Goal: Information Seeking & Learning: Learn about a topic

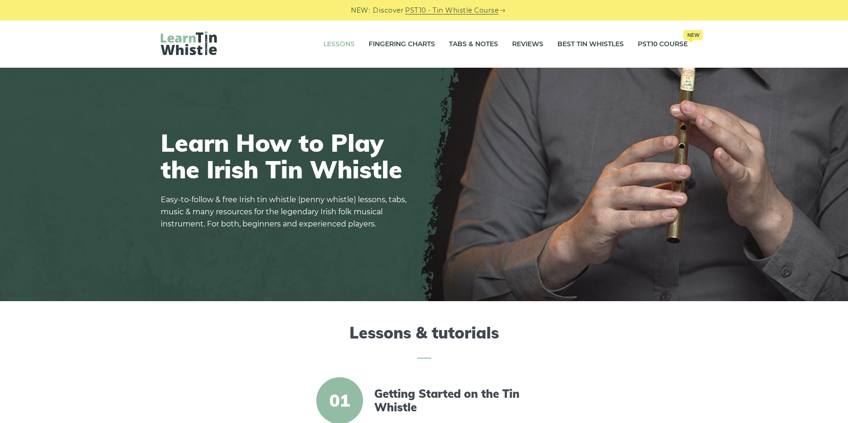
click at [343, 40] on link "Lessons" at bounding box center [338, 44] width 31 height 23
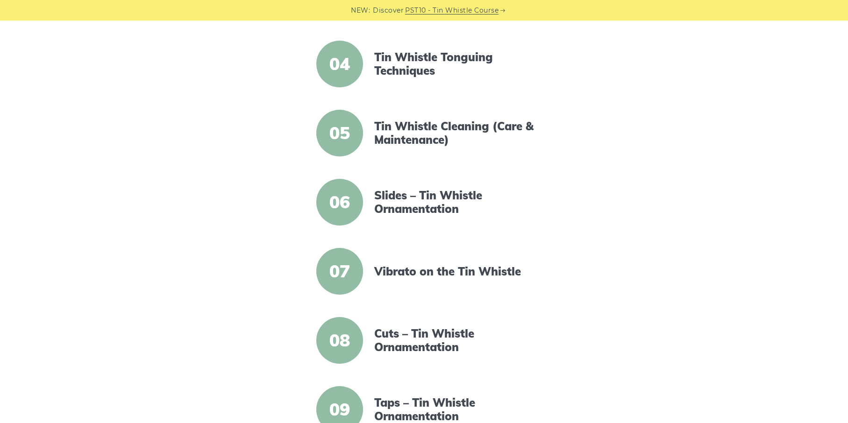
scroll to position [451, 0]
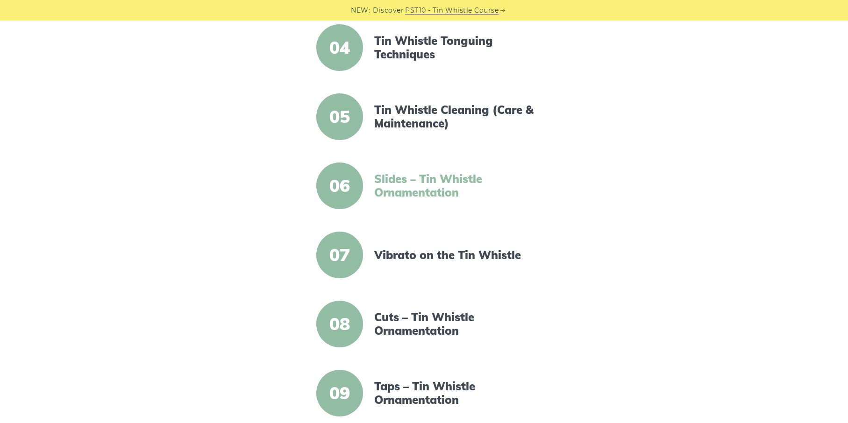
click at [442, 195] on link "Slides – Tin Whistle Ornamentation" at bounding box center [454, 185] width 161 height 27
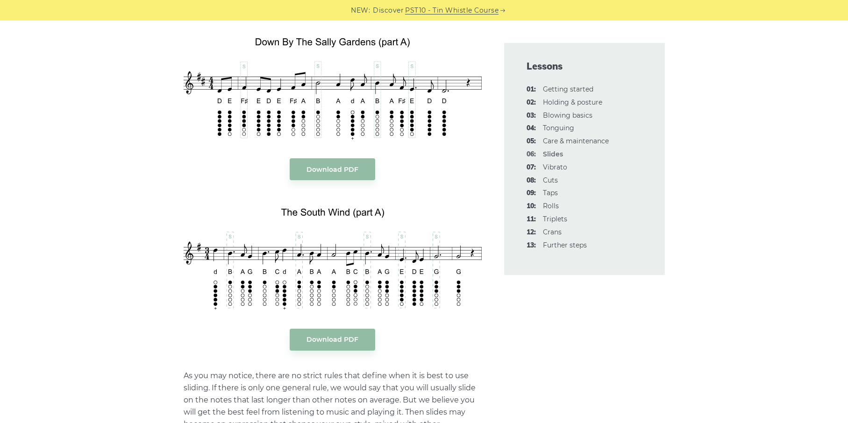
scroll to position [374, 0]
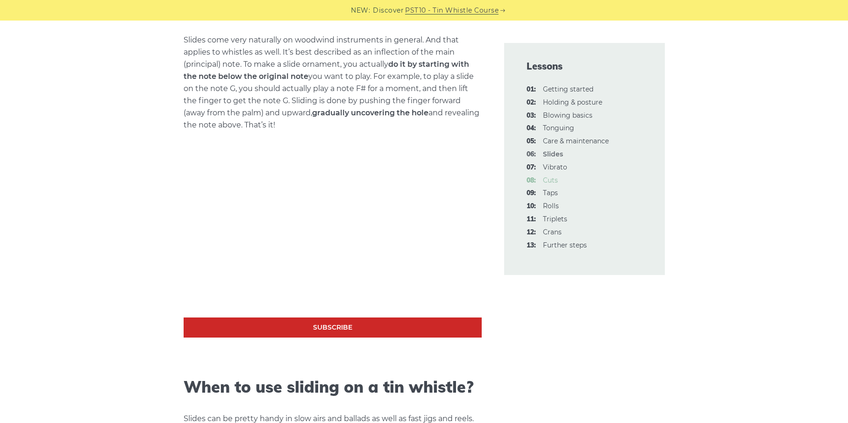
click at [555, 180] on link "08: Cuts" at bounding box center [550, 180] width 15 height 8
